Goal: Task Accomplishment & Management: Use online tool/utility

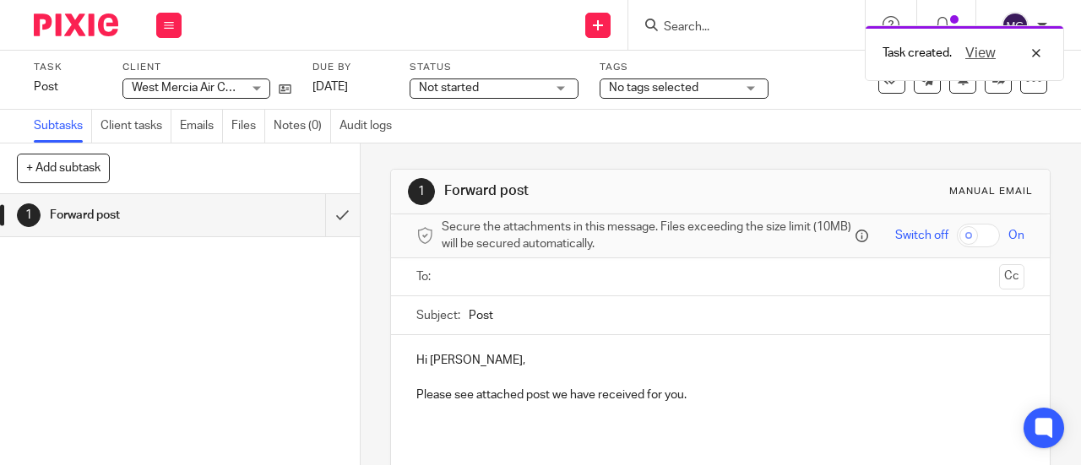
click at [462, 286] on input "text" at bounding box center [720, 277] width 545 height 19
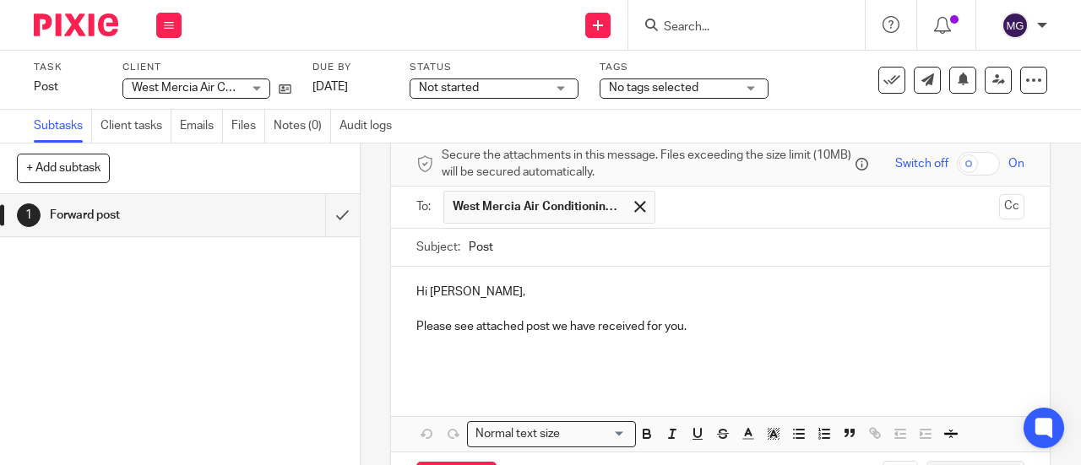
scroll to position [143, 0]
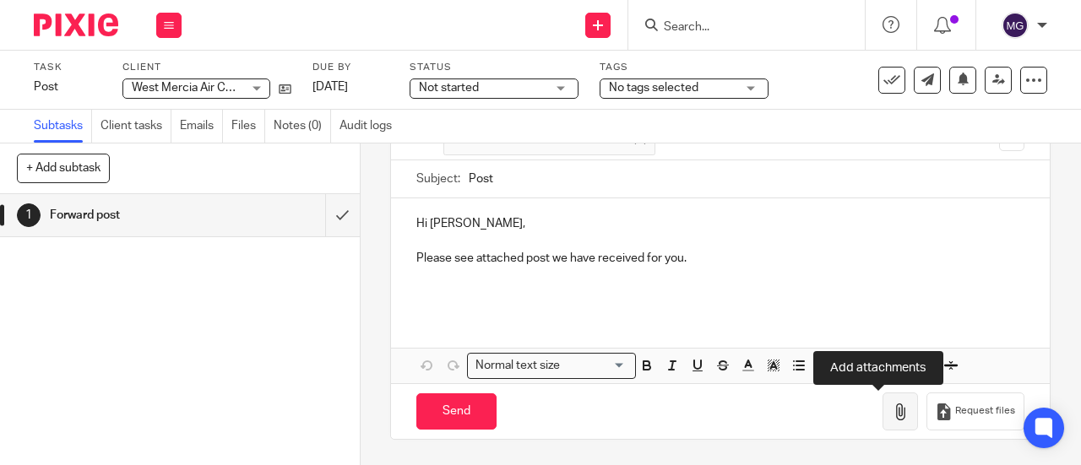
click at [892, 417] on icon "button" at bounding box center [900, 412] width 17 height 17
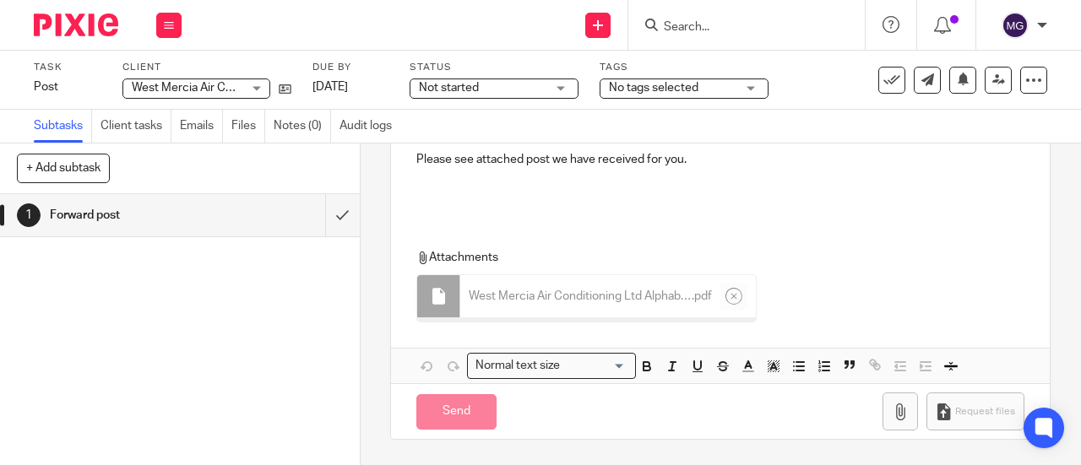
scroll to position [237, 0]
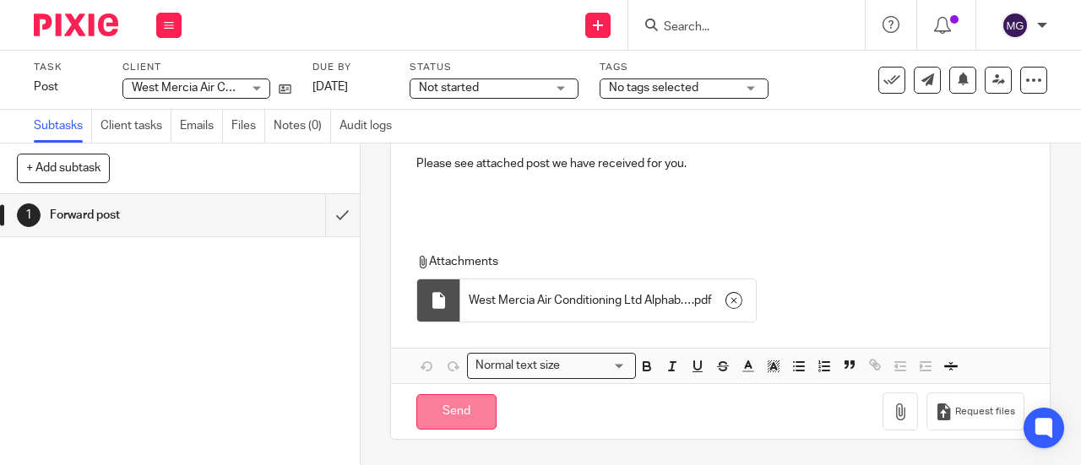
click at [437, 413] on input "Send" at bounding box center [456, 412] width 80 height 36
type input "Sent"
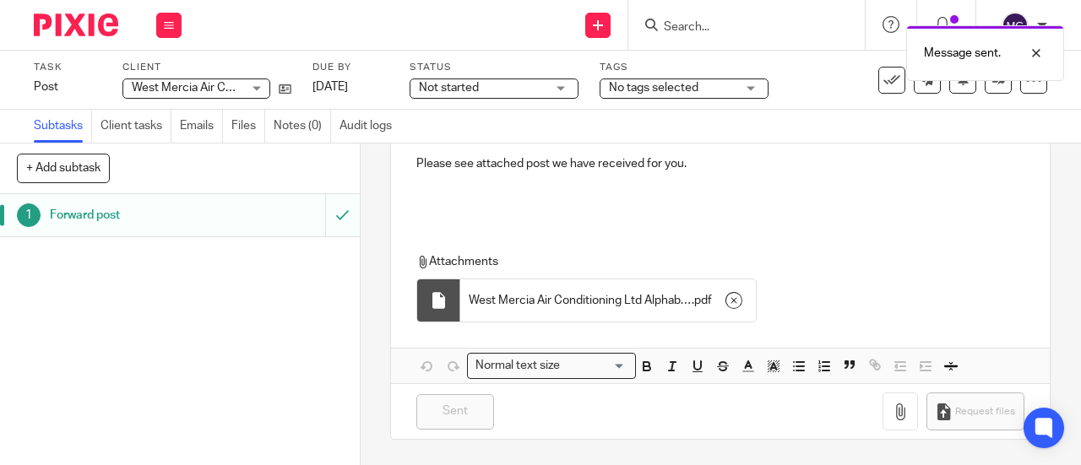
click at [69, 209] on h1 "Forward post" at bounding box center [136, 215] width 172 height 25
